Goal: Information Seeking & Learning: Find specific page/section

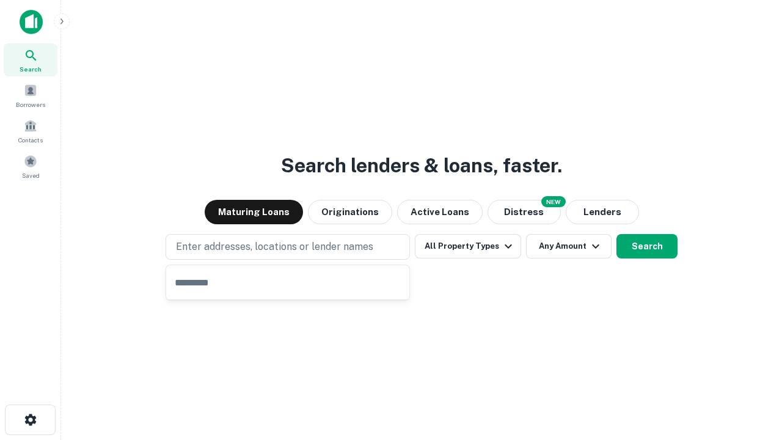
type input "**********"
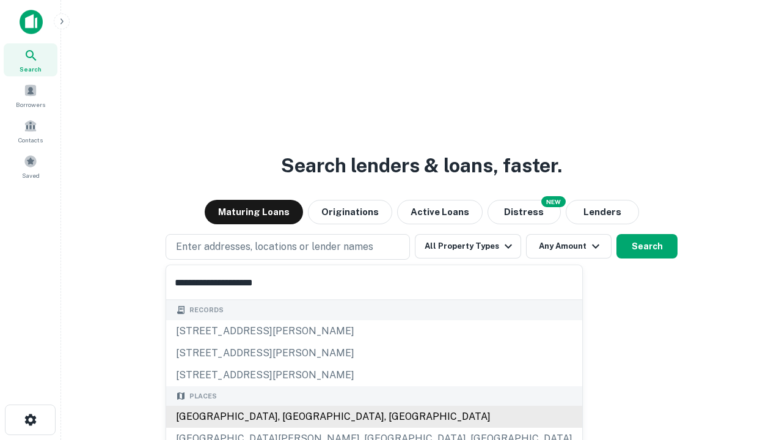
click at [292, 417] on div "[GEOGRAPHIC_DATA], [GEOGRAPHIC_DATA], [GEOGRAPHIC_DATA]" at bounding box center [374, 417] width 416 height 22
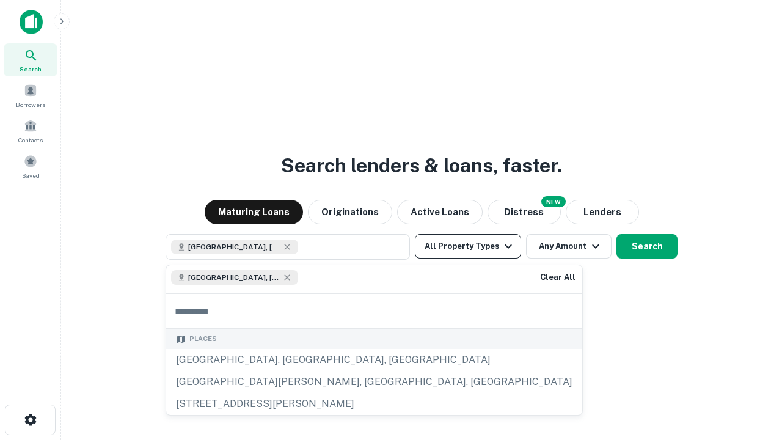
click at [468, 246] on button "All Property Types" at bounding box center [468, 246] width 106 height 24
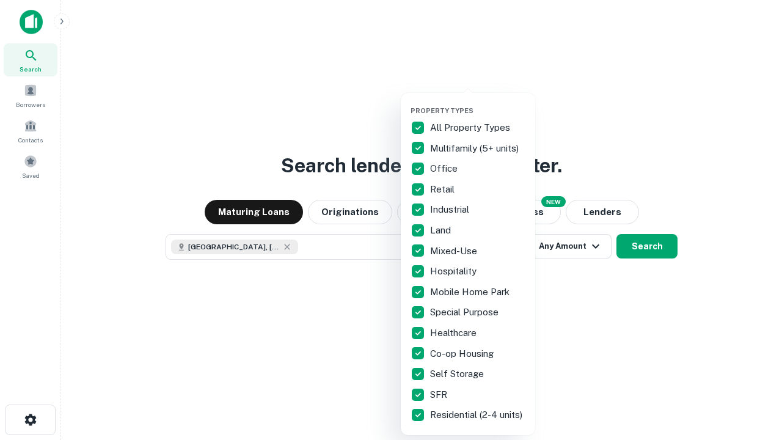
click at [478, 103] on button "button" at bounding box center [478, 103] width 134 height 1
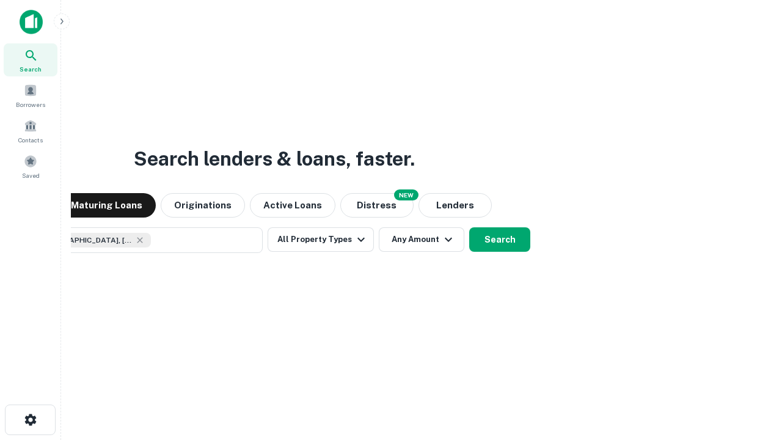
scroll to position [20, 0]
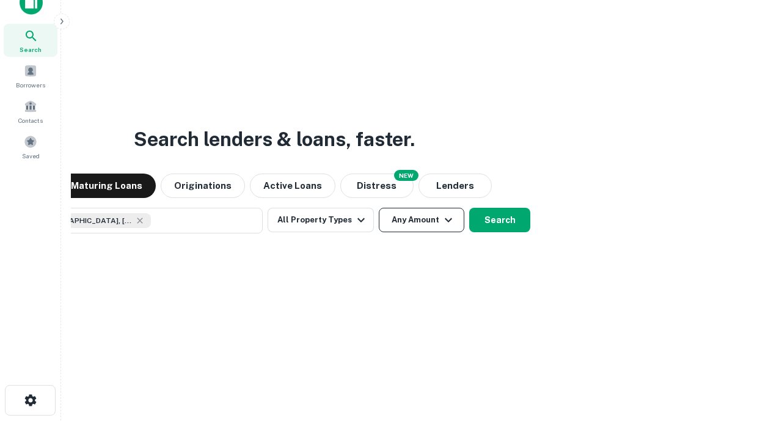
click at [379, 208] on button "Any Amount" at bounding box center [422, 220] width 86 height 24
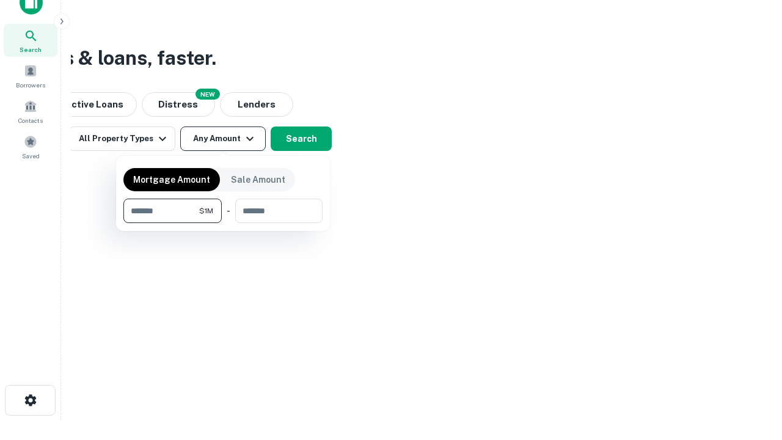
type input "*******"
click at [223, 223] on button "button" at bounding box center [222, 223] width 199 height 1
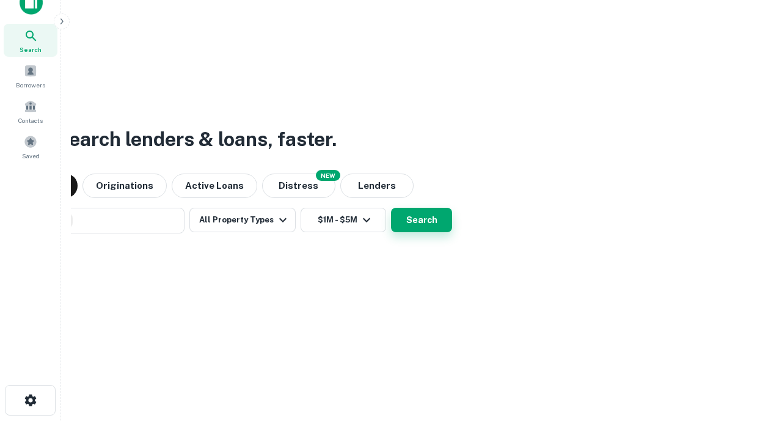
click at [391, 208] on button "Search" at bounding box center [421, 220] width 61 height 24
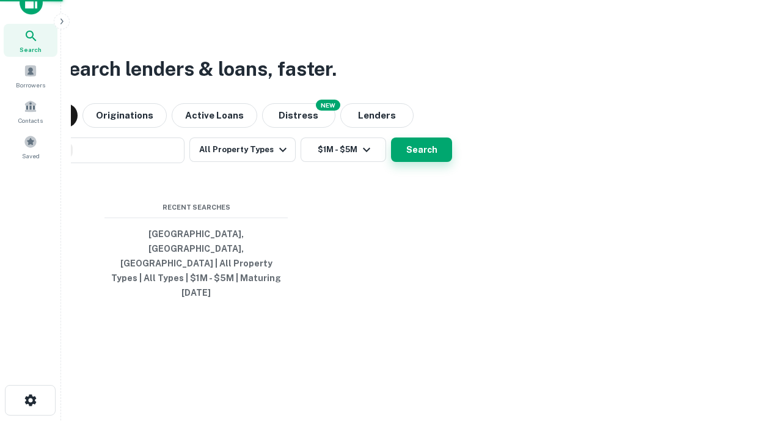
scroll to position [32, 346]
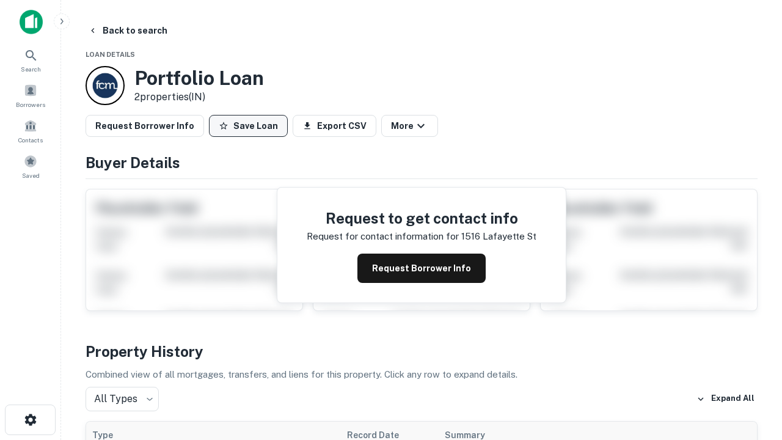
click at [248, 126] on button "Save Loan" at bounding box center [248, 126] width 79 height 22
click at [251, 126] on button "Loan Saved" at bounding box center [251, 126] width 84 height 22
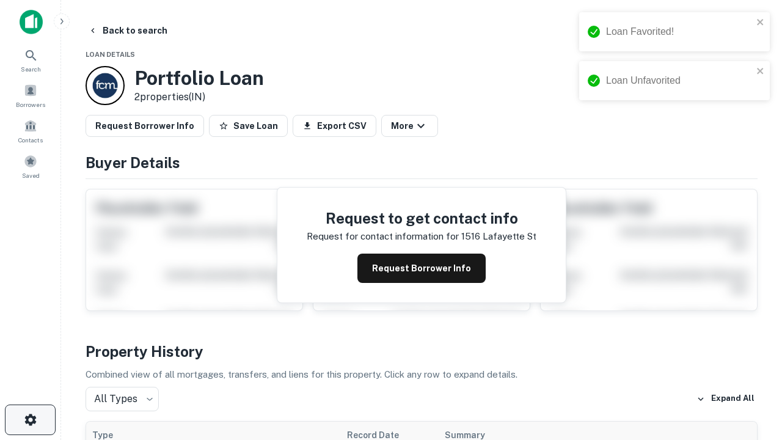
click at [30, 420] on icon "button" at bounding box center [30, 420] width 15 height 15
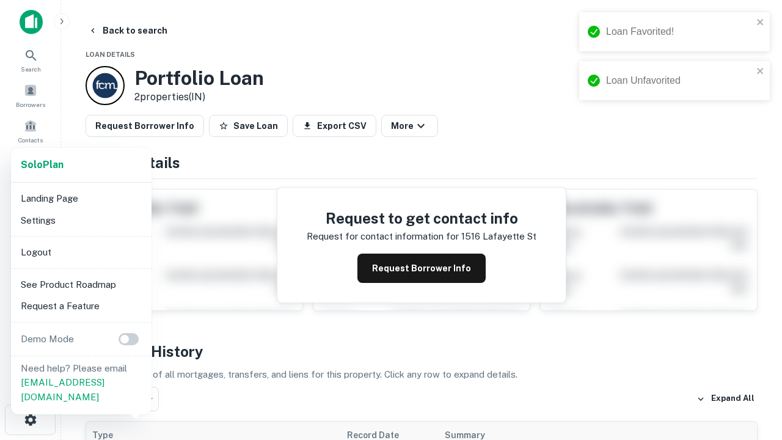
click at [81, 252] on li "Logout" at bounding box center [81, 252] width 131 height 22
